Goal: Book appointment/travel/reservation

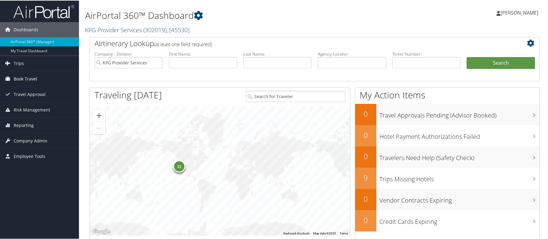
click at [55, 77] on link "Book Travel" at bounding box center [39, 78] width 79 height 15
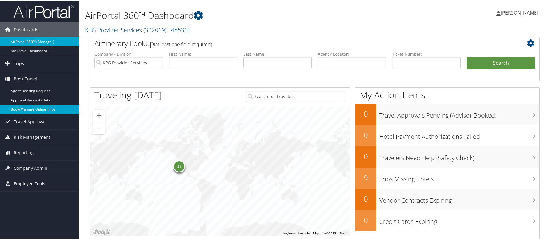
click at [34, 111] on link "Book/Manage Online Trips" at bounding box center [39, 108] width 79 height 9
